Goal: Transaction & Acquisition: Download file/media

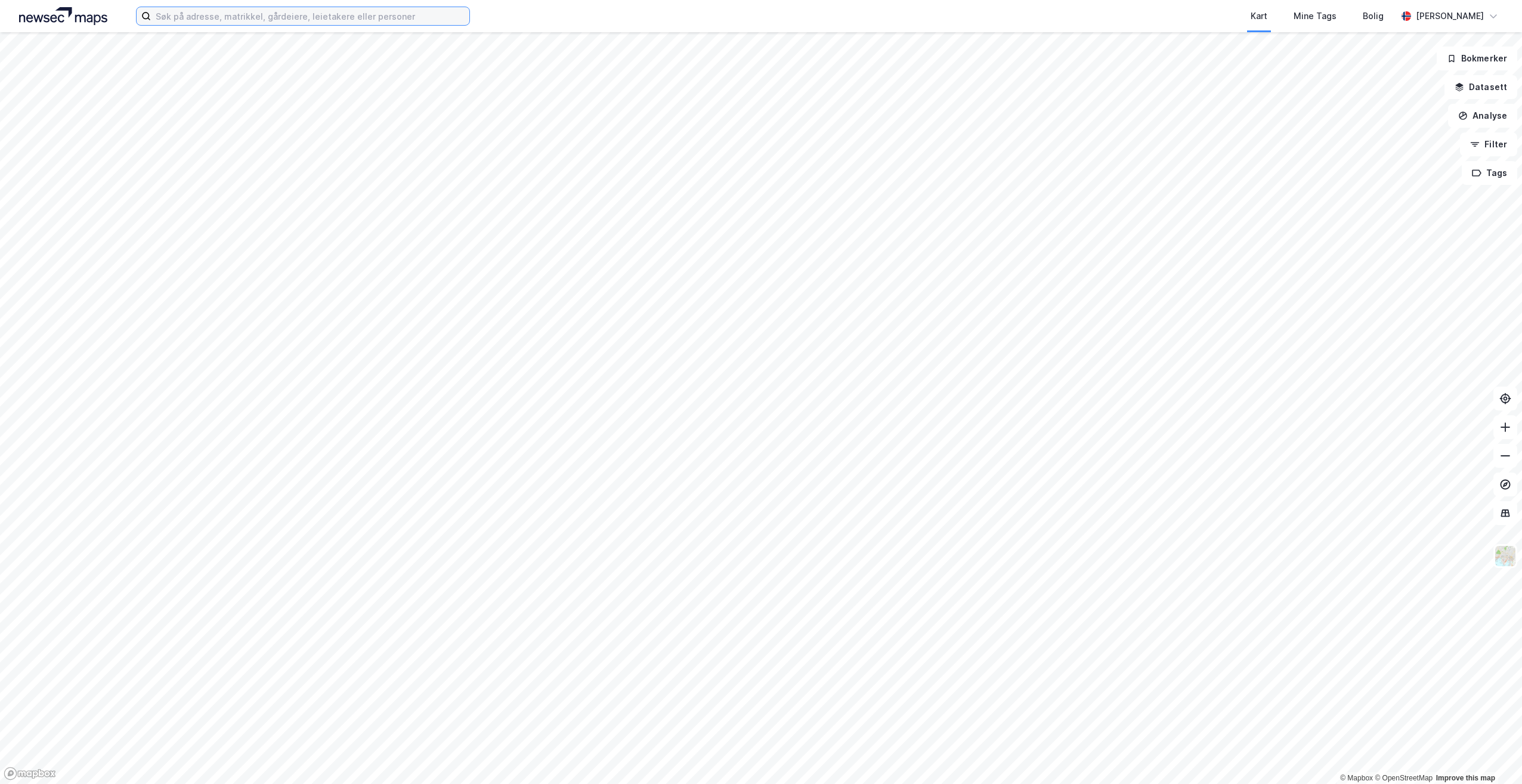
click at [298, 15] on input at bounding box center [310, 16] width 319 height 18
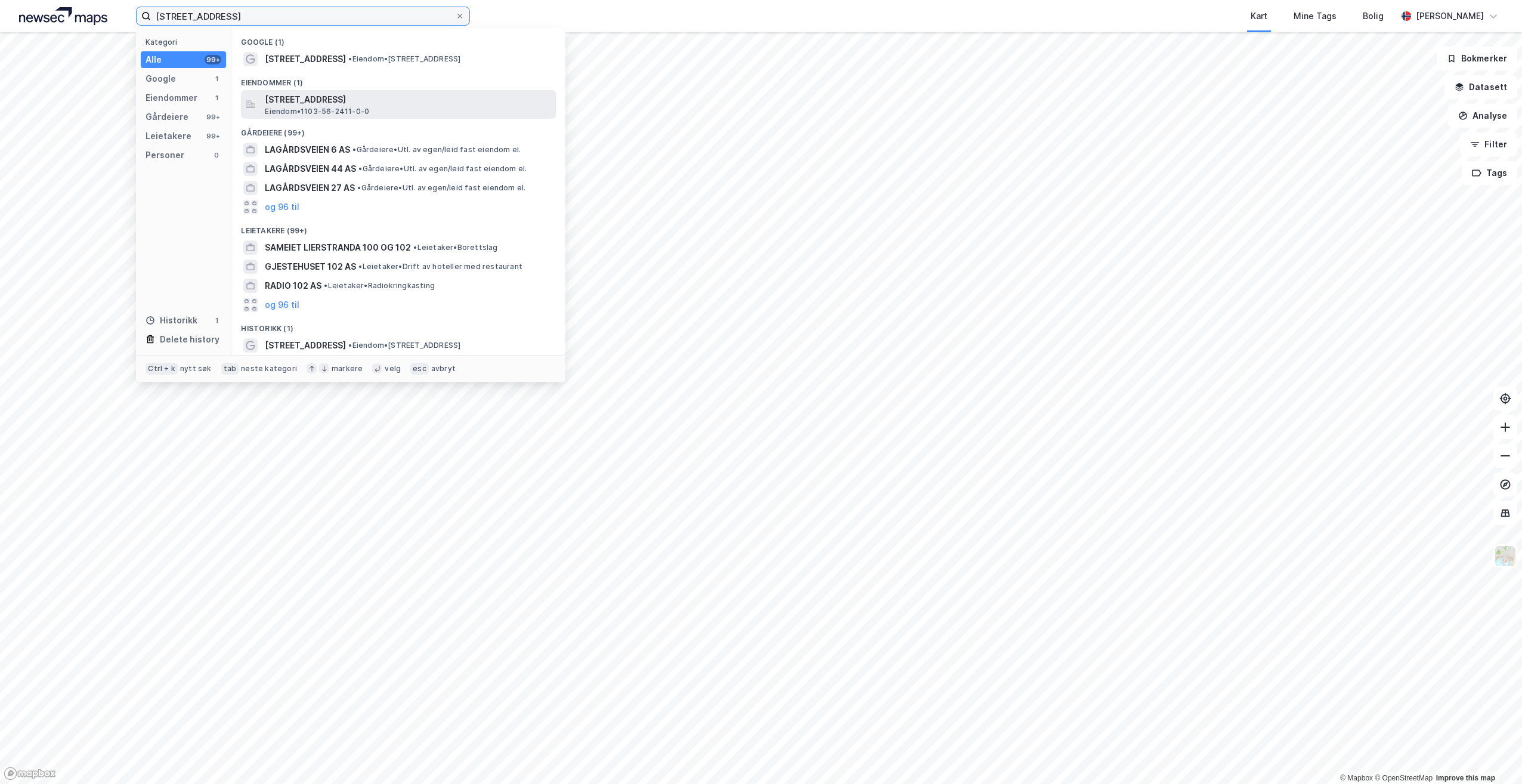
type input "[STREET_ADDRESS]"
click at [390, 105] on span "[STREET_ADDRESS]" at bounding box center [408, 99] width 287 height 14
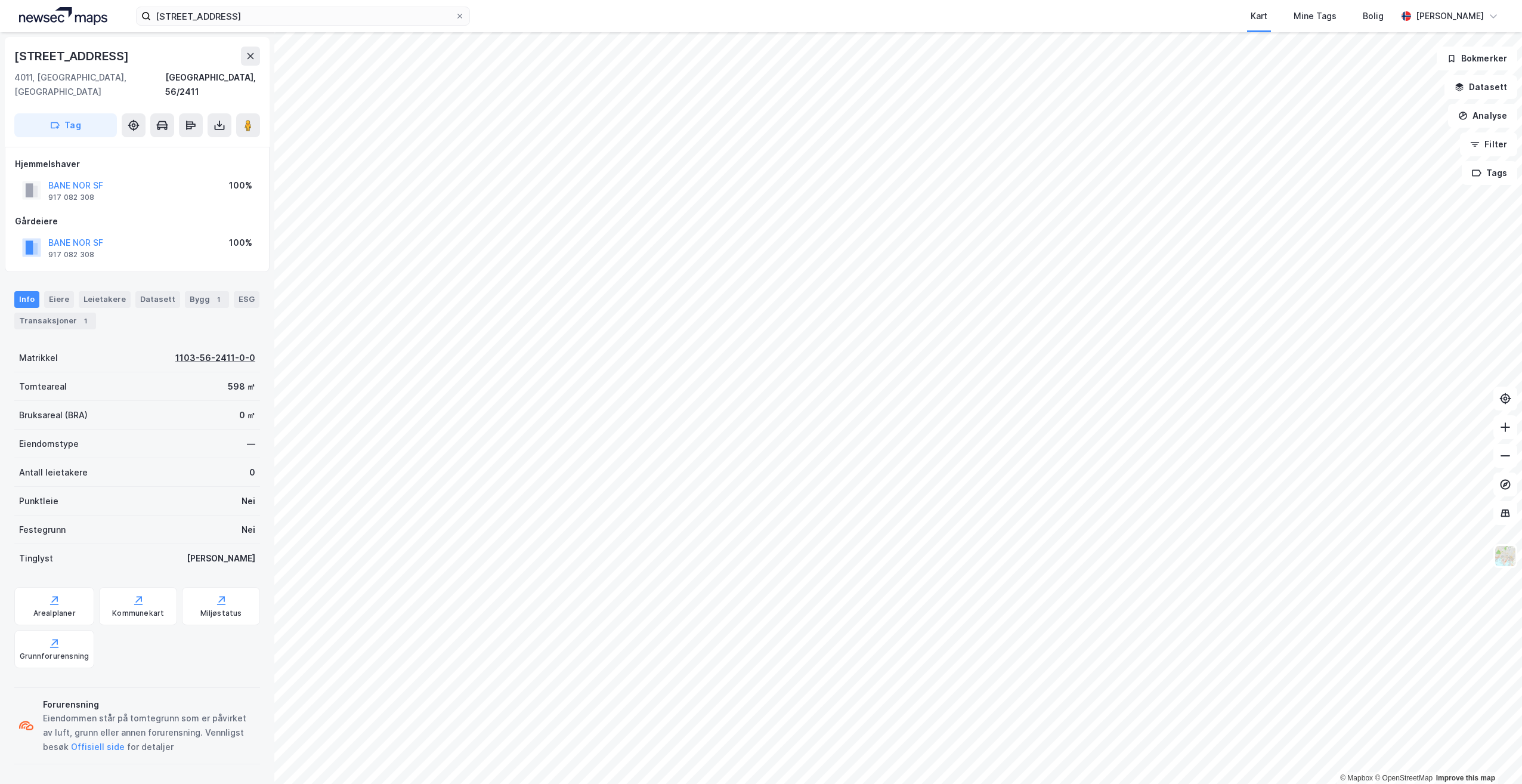
click at [196, 351] on div "1103-56-2411-0-0" at bounding box center [216, 358] width 80 height 14
click at [228, 113] on button at bounding box center [219, 125] width 24 height 24
click at [205, 159] on div "Last ned matrikkelrapport" at bounding box center [168, 168] width 127 height 19
